Goal: Submit feedback/report problem: Submit feedback/report problem

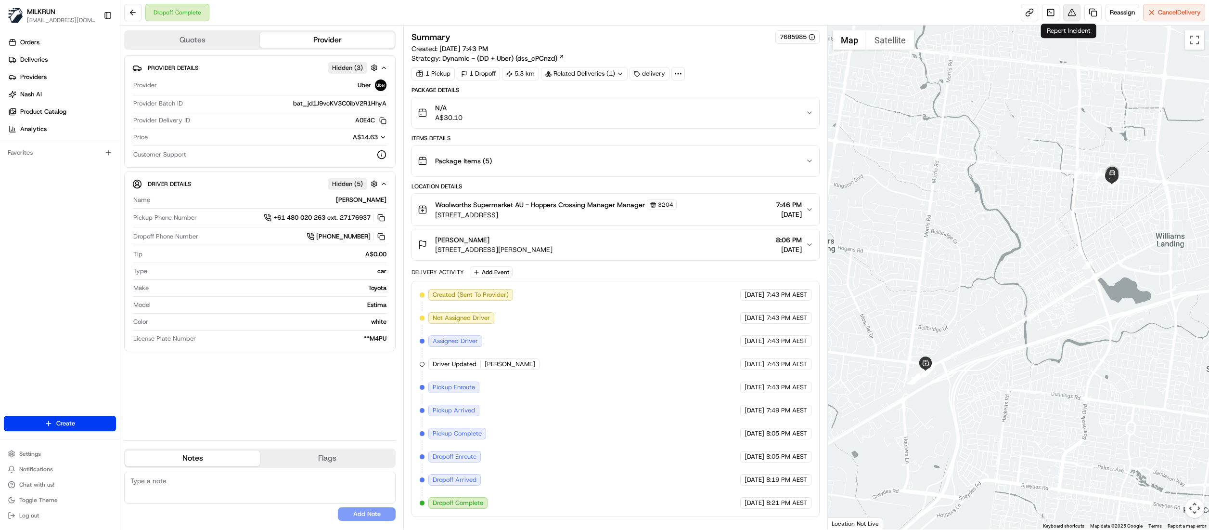
click at [1068, 13] on button at bounding box center [1072, 12] width 17 height 17
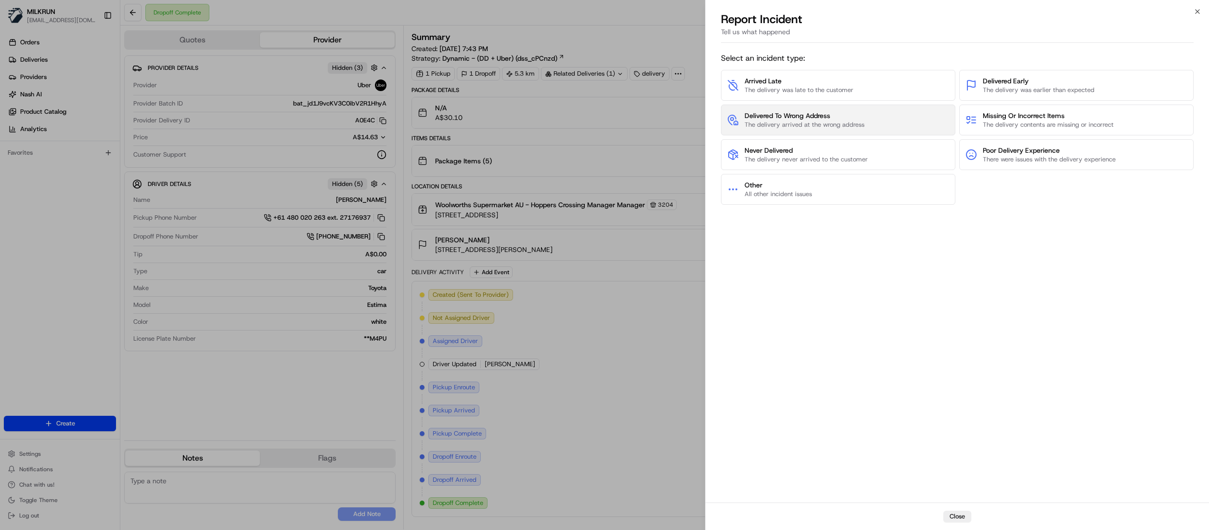
click at [829, 117] on span "Delivered To Wrong Address" at bounding box center [805, 116] width 120 height 10
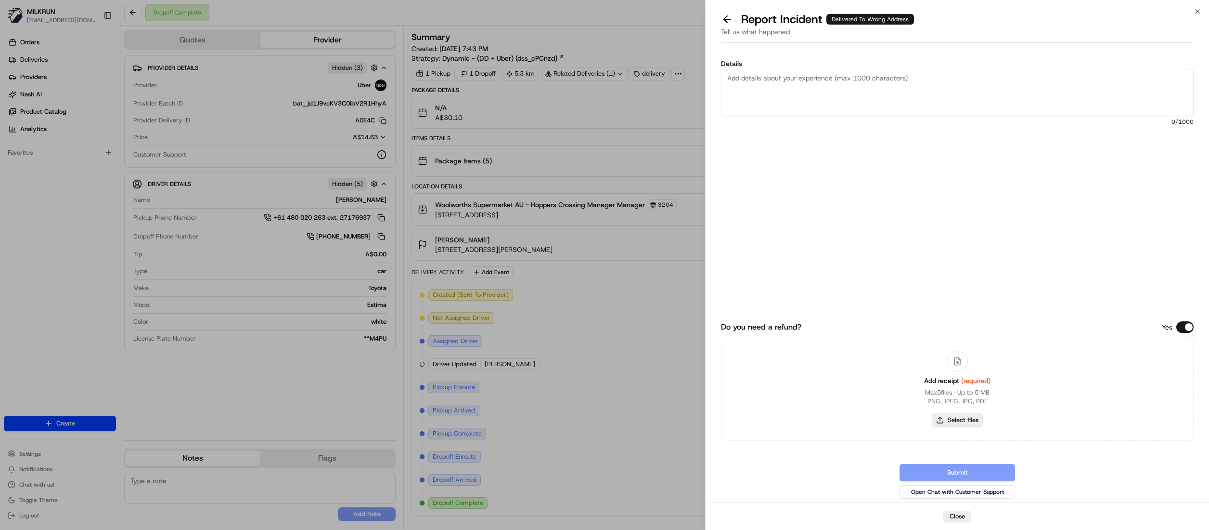
click at [974, 417] on button "Select files" at bounding box center [957, 419] width 51 height 13
type input "C:\fakepath\Anu sharma.pdf"
click at [757, 87] on textarea "Details" at bounding box center [957, 92] width 473 height 47
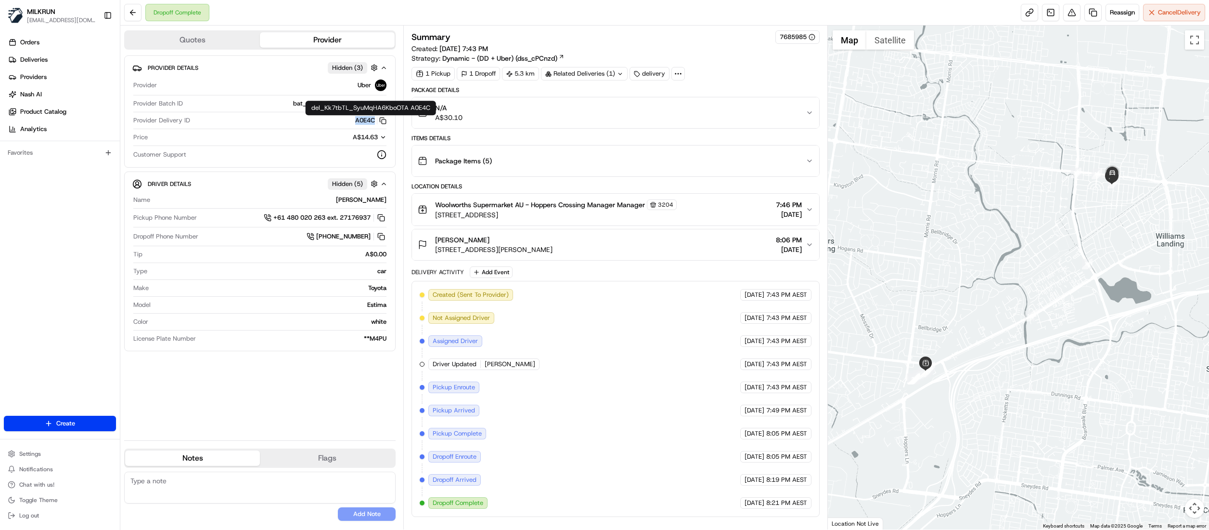
drag, startPoint x: 334, startPoint y: 121, endPoint x: 361, endPoint y: 121, distance: 27.4
click at [361, 121] on div "A0E4C Copy del_Kk7tbTL_SyuMqHA6KboOTA A0E4C" at bounding box center [290, 120] width 193 height 9
copy button "A0E4C"
click at [785, 71] on div "1 Pickup 1 Dropoff 5.3 km Related Deliveries (1) delivery" at bounding box center [616, 73] width 408 height 13
click at [35, 67] on link "Deliveries" at bounding box center [62, 59] width 116 height 15
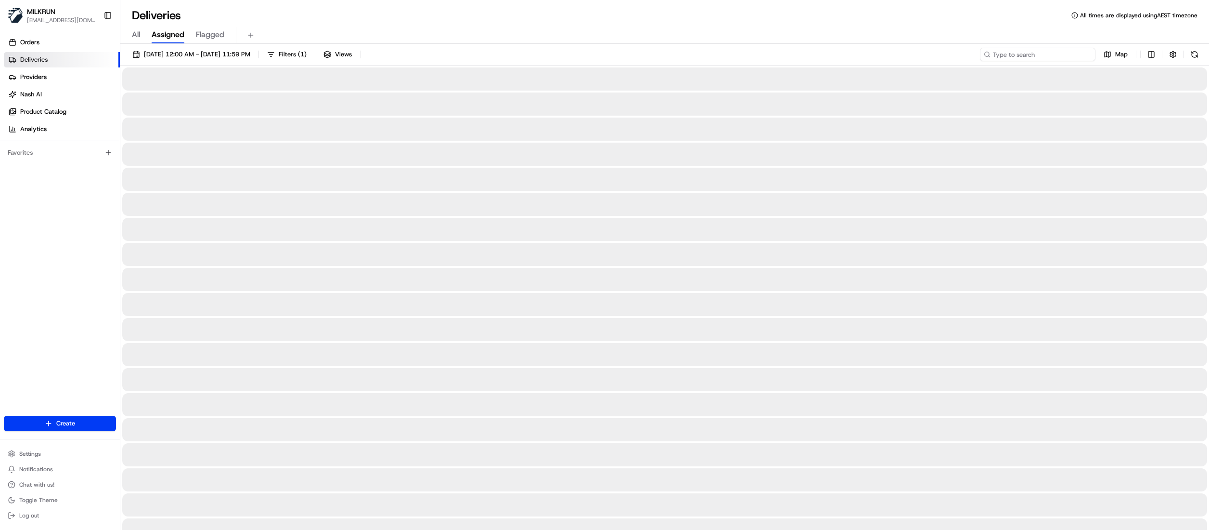
click at [1039, 54] on input at bounding box center [1038, 54] width 116 height 13
paste input "ec78eafa-c898-4d34-8648-e96f1b5dc0a4"
type input "ec78eafa-c898-4d34-8648-e96f1b5dc0a4"
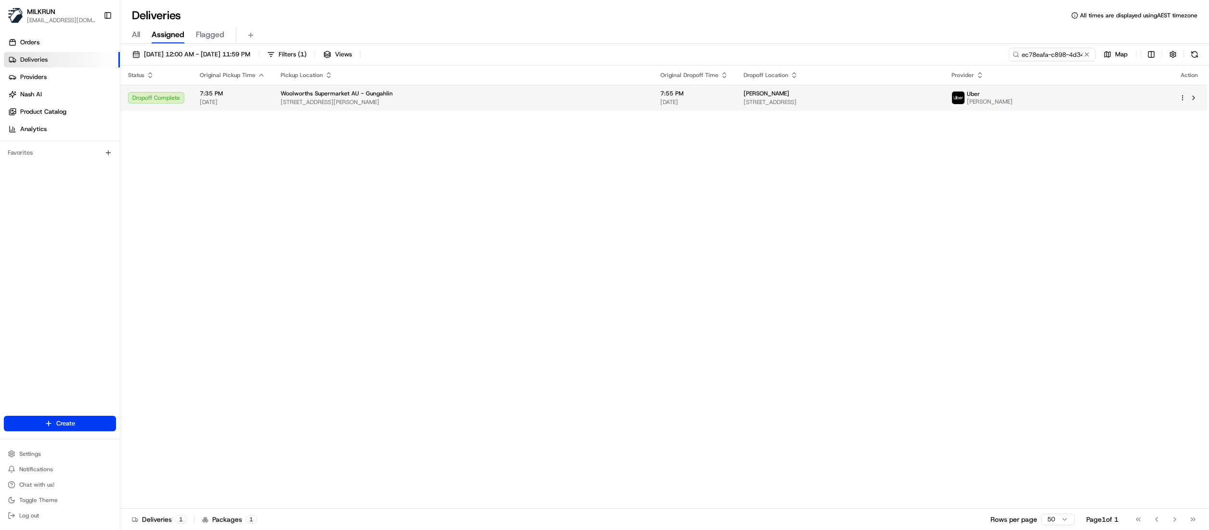
click at [793, 102] on span "5A Waghorn St, Gungahlin, ACT 2912, AU" at bounding box center [840, 102] width 193 height 8
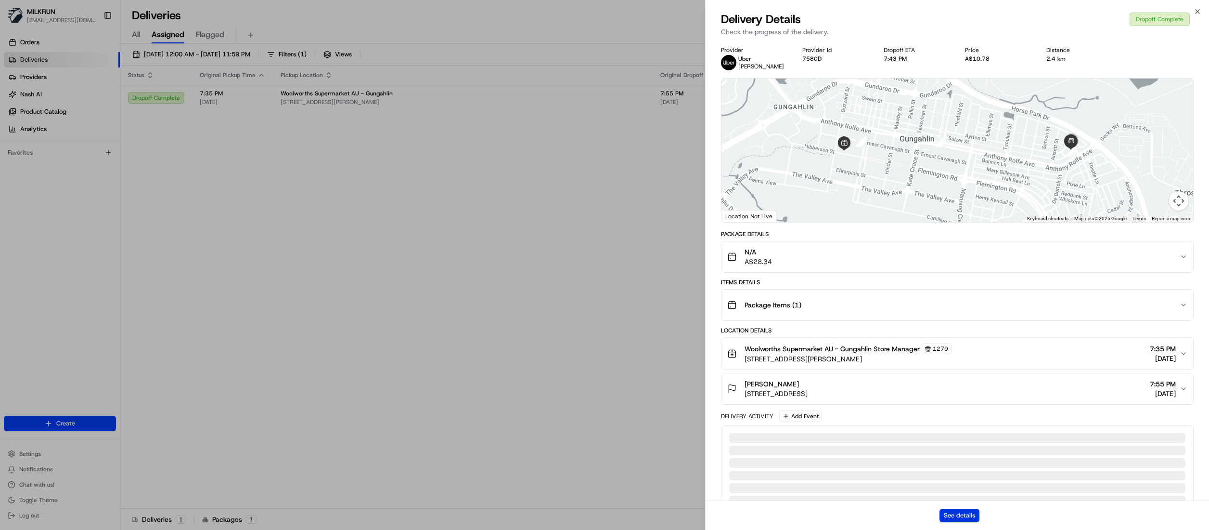
click at [963, 516] on button "See details" at bounding box center [960, 514] width 40 height 13
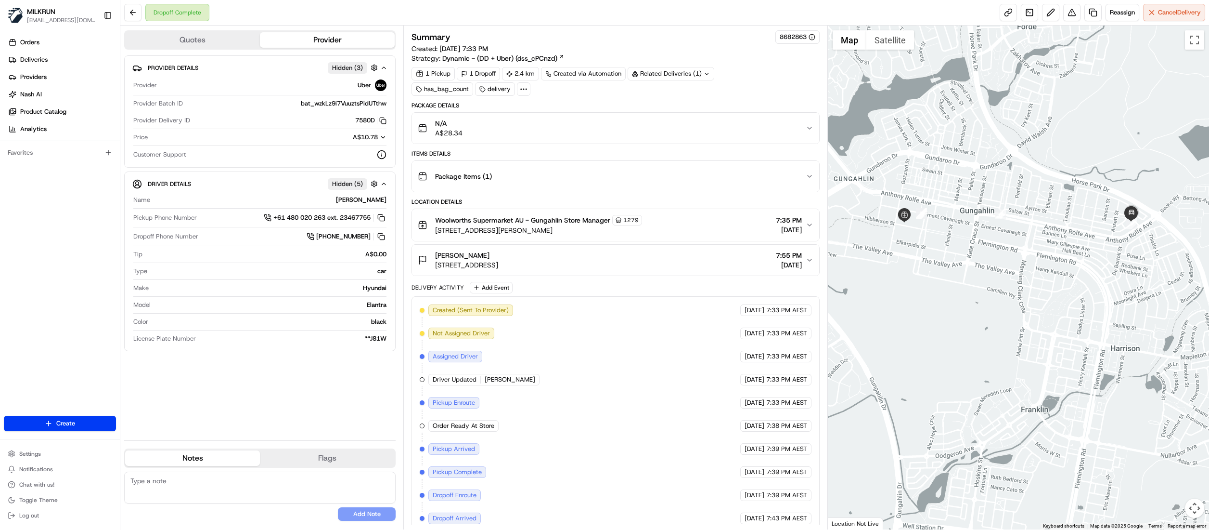
drag, startPoint x: 1042, startPoint y: 379, endPoint x: 1048, endPoint y: 244, distance: 135.4
click at [1043, 253] on div at bounding box center [1018, 278] width 381 height 504
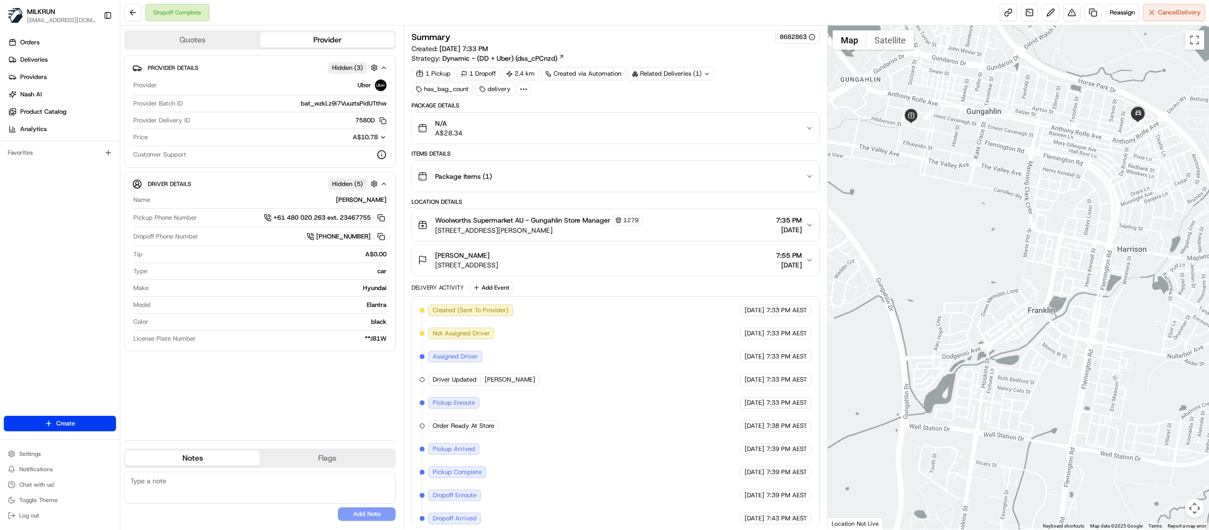
scroll to position [37, 0]
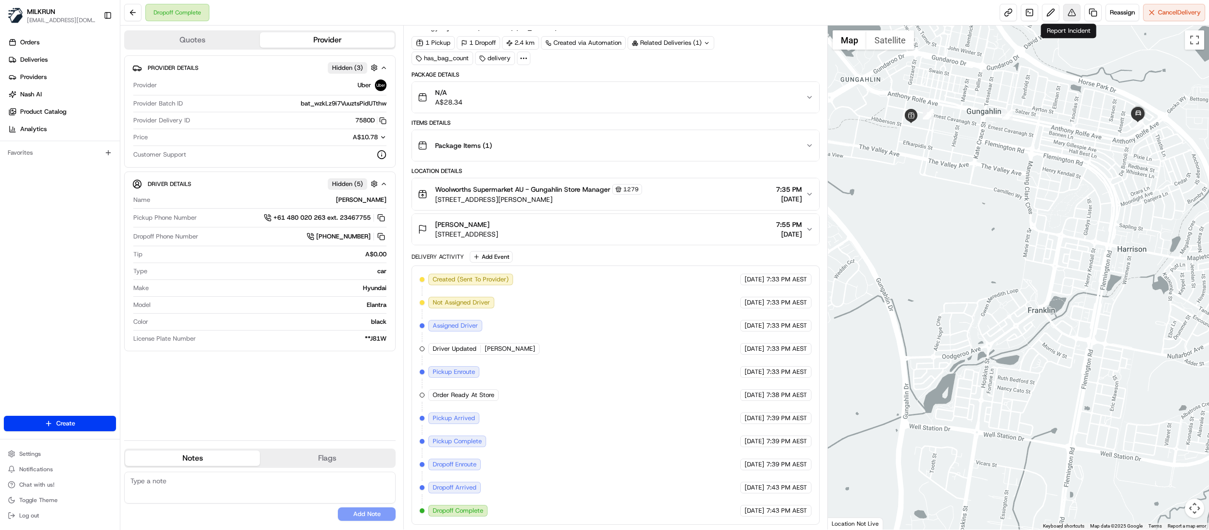
click at [1067, 15] on button at bounding box center [1072, 12] width 17 height 17
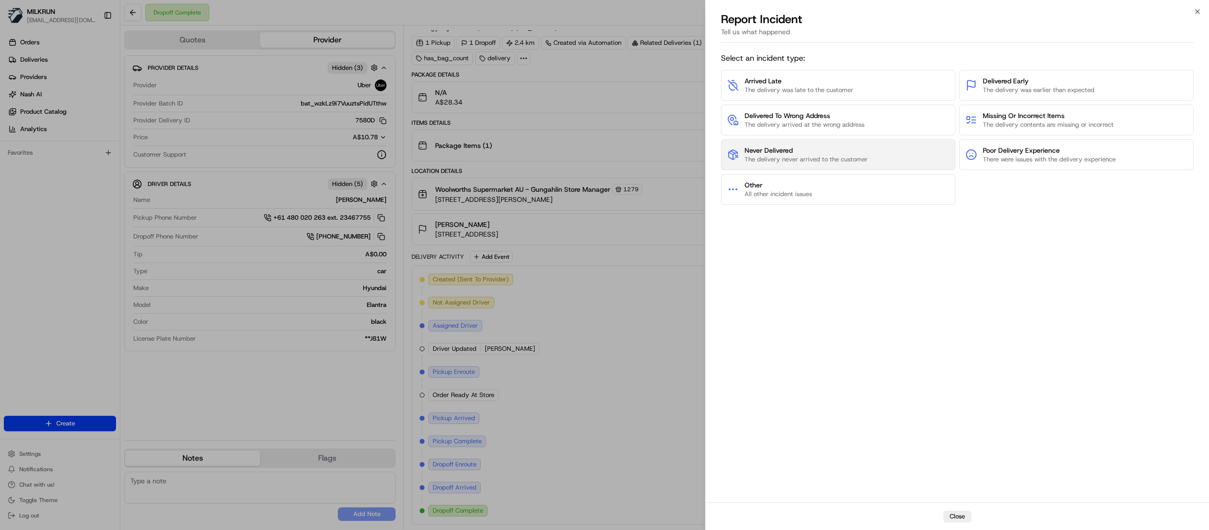
click at [811, 157] on span "The delivery never arrived to the customer" at bounding box center [806, 159] width 123 height 9
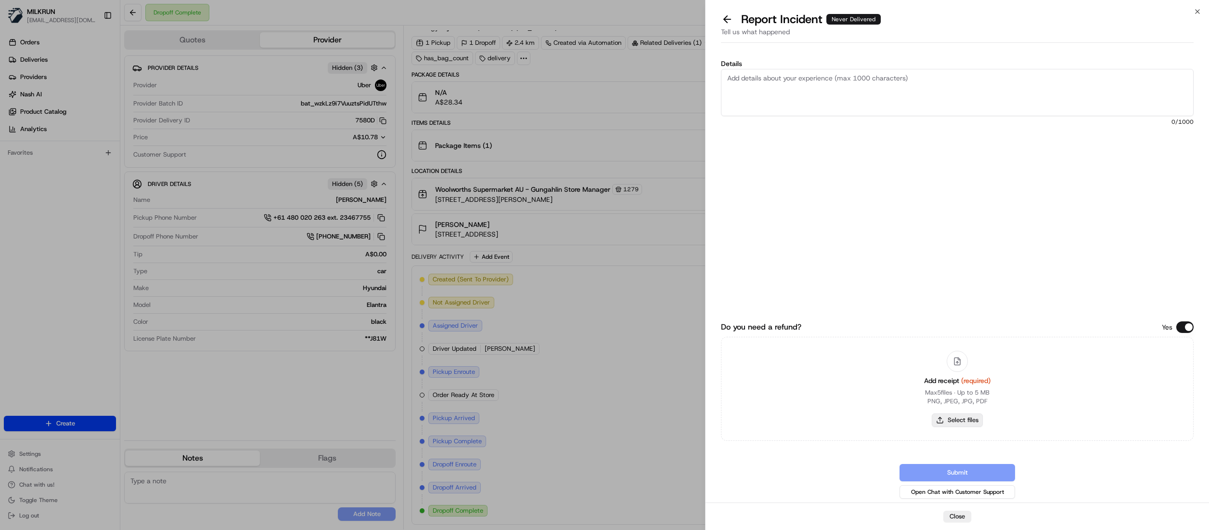
click at [970, 418] on button "Select files" at bounding box center [957, 419] width 51 height 13
type input "C:\fakepath\Khoi Jenkins.pdf"
click at [863, 92] on textarea "Details" at bounding box center [957, 92] width 473 height 47
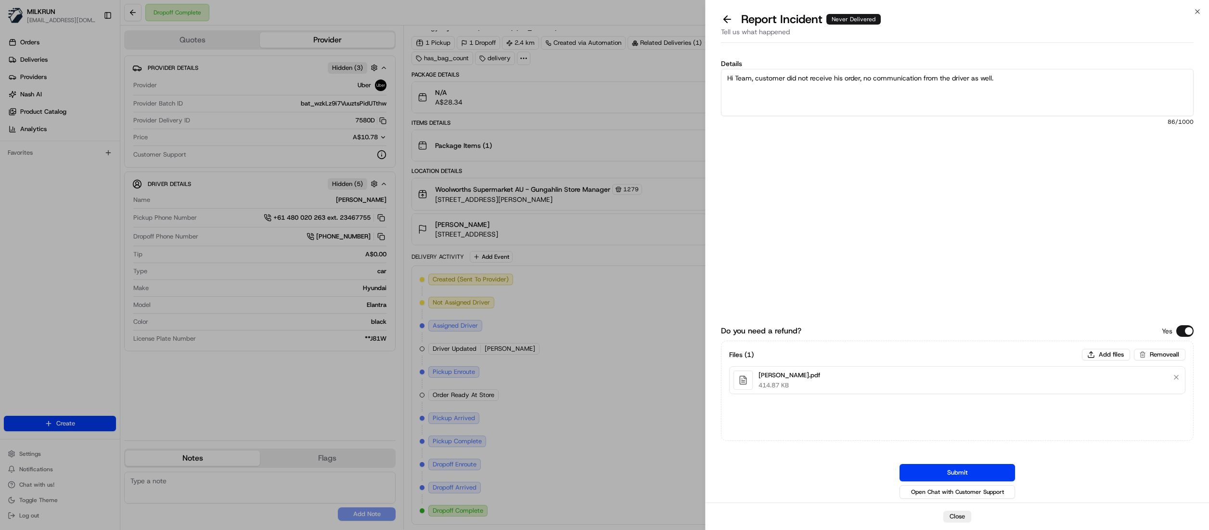
click at [1037, 88] on textarea "Hi Team, customer did not receive his order, no communication from the driver a…" at bounding box center [957, 92] width 473 height 47
type textarea "Hi Team, customer did not receive his order, no communication from the driver a…"
click at [965, 473] on button "Submit" at bounding box center [958, 472] width 116 height 17
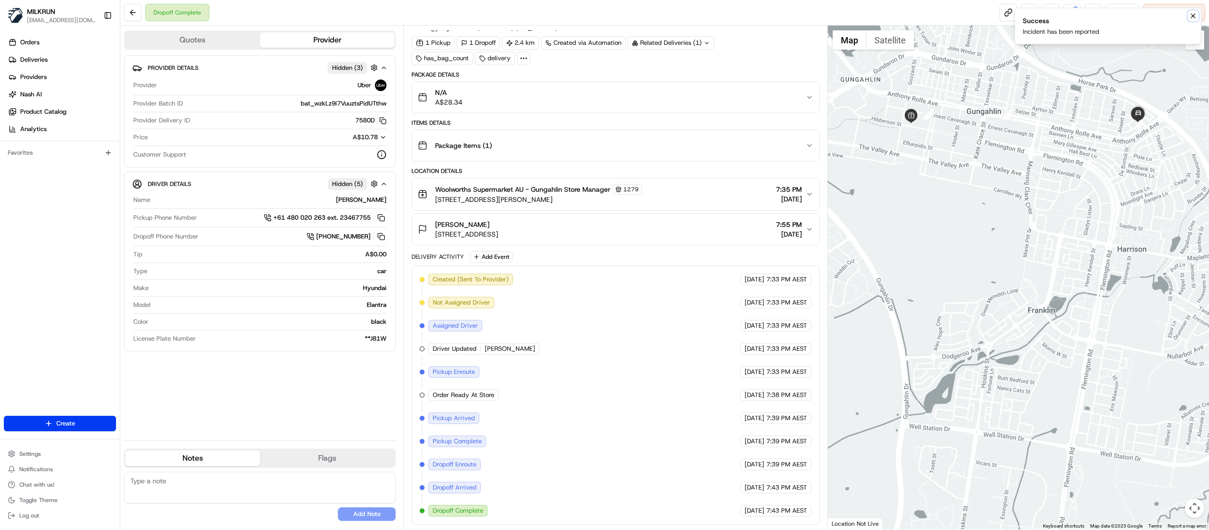
click at [1193, 18] on icon "Notifications (F8)" at bounding box center [1194, 16] width 8 height 8
click at [1067, 13] on button at bounding box center [1072, 12] width 17 height 17
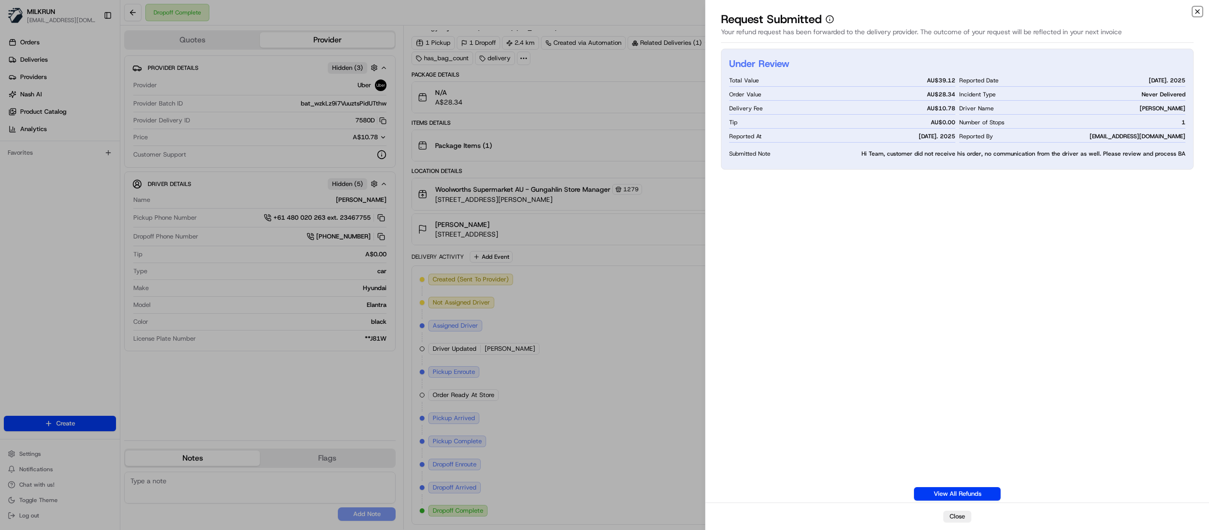
drag, startPoint x: 1198, startPoint y: 13, endPoint x: 1141, endPoint y: 18, distance: 57.5
click at [1198, 13] on icon "button" at bounding box center [1198, 12] width 8 height 8
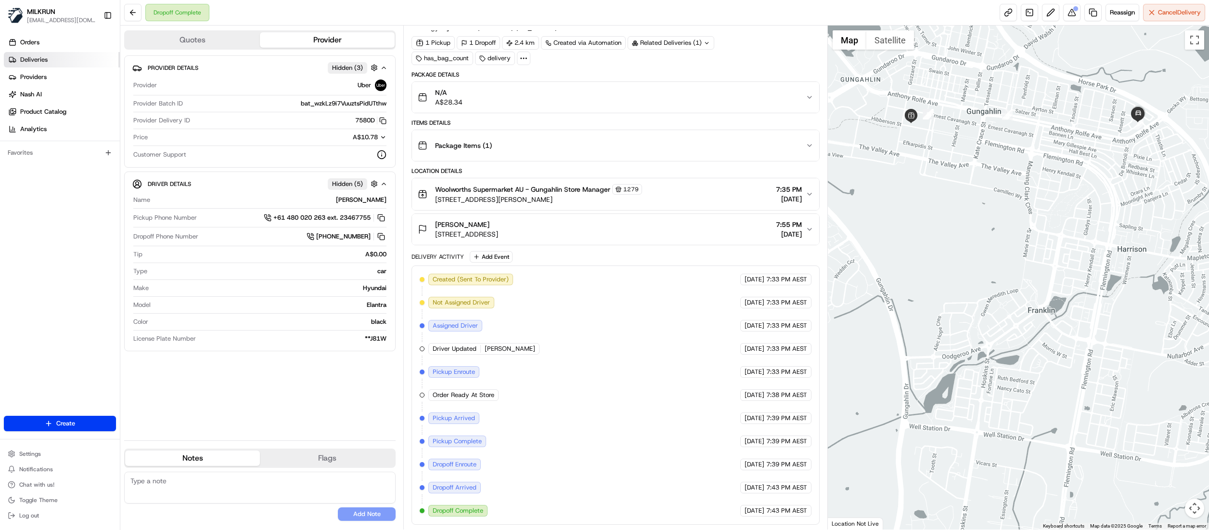
click at [39, 59] on span "Deliveries" at bounding box center [33, 59] width 27 height 9
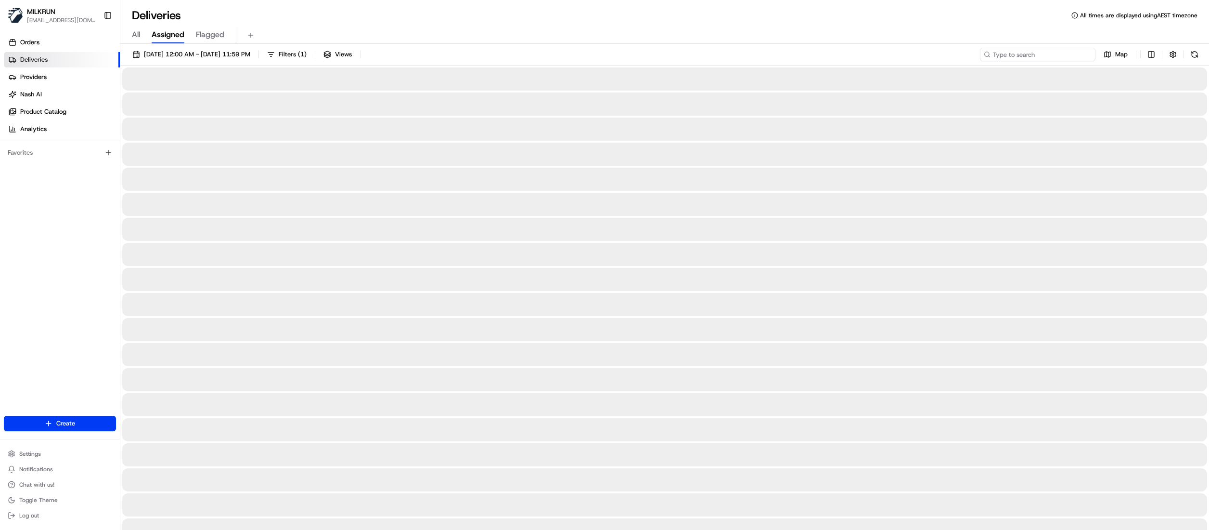
click at [1052, 54] on input at bounding box center [1038, 54] width 116 height 13
paste input "f0ae2b29-3799-4719-83ec-cf985dbb3229"
type input "f0ae2b29-3799-4719-83ec-cf985dbb3229"
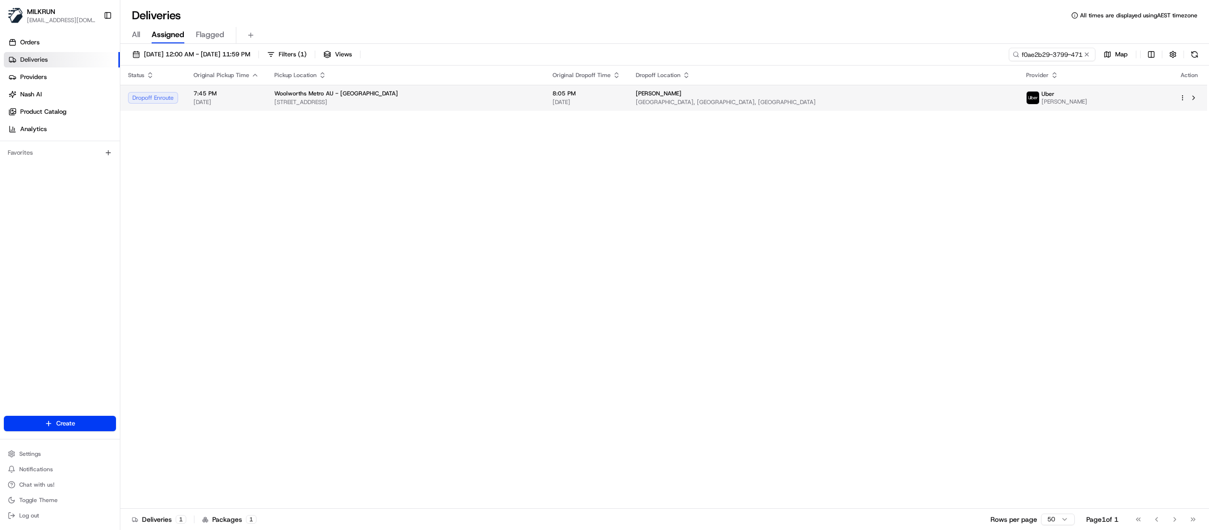
click at [441, 95] on div "Woolworths Metro AU - Glenmore Village" at bounding box center [405, 94] width 263 height 8
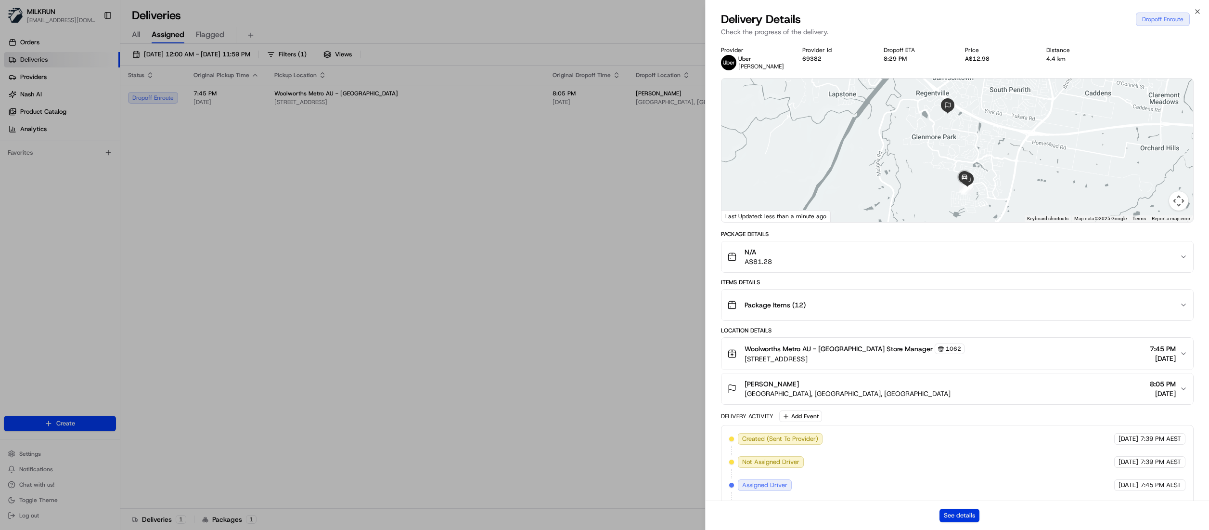
click at [954, 517] on button "See details" at bounding box center [960, 514] width 40 height 13
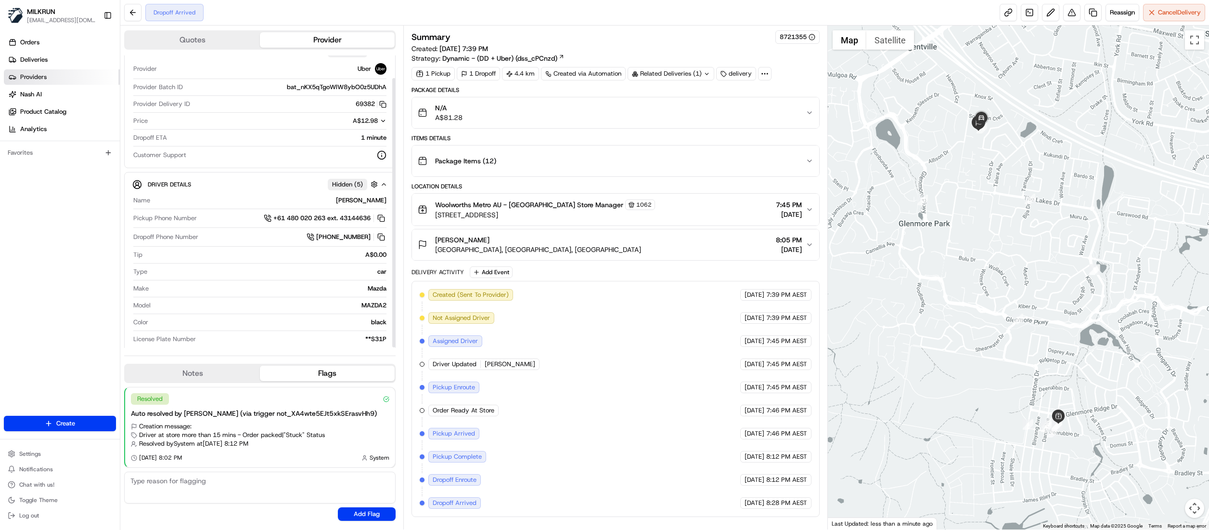
scroll to position [25, 0]
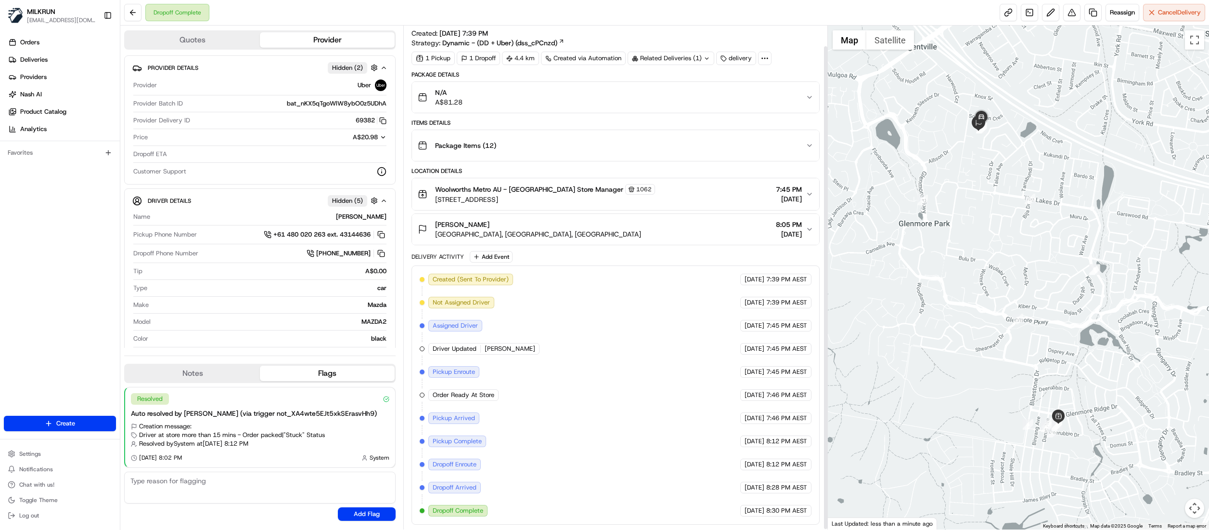
scroll to position [21, 0]
